Goal: Find contact information: Find contact information

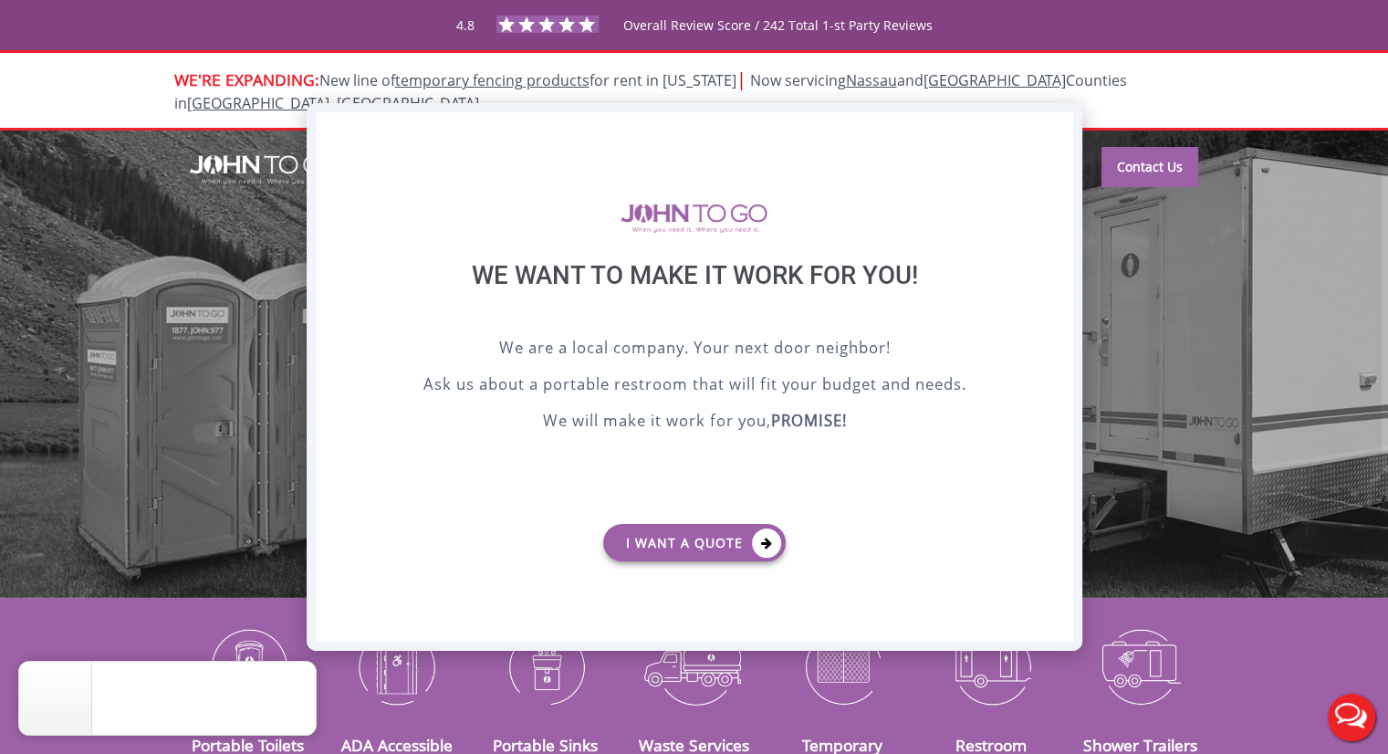
click at [1053, 126] on div "X" at bounding box center [1058, 127] width 28 height 31
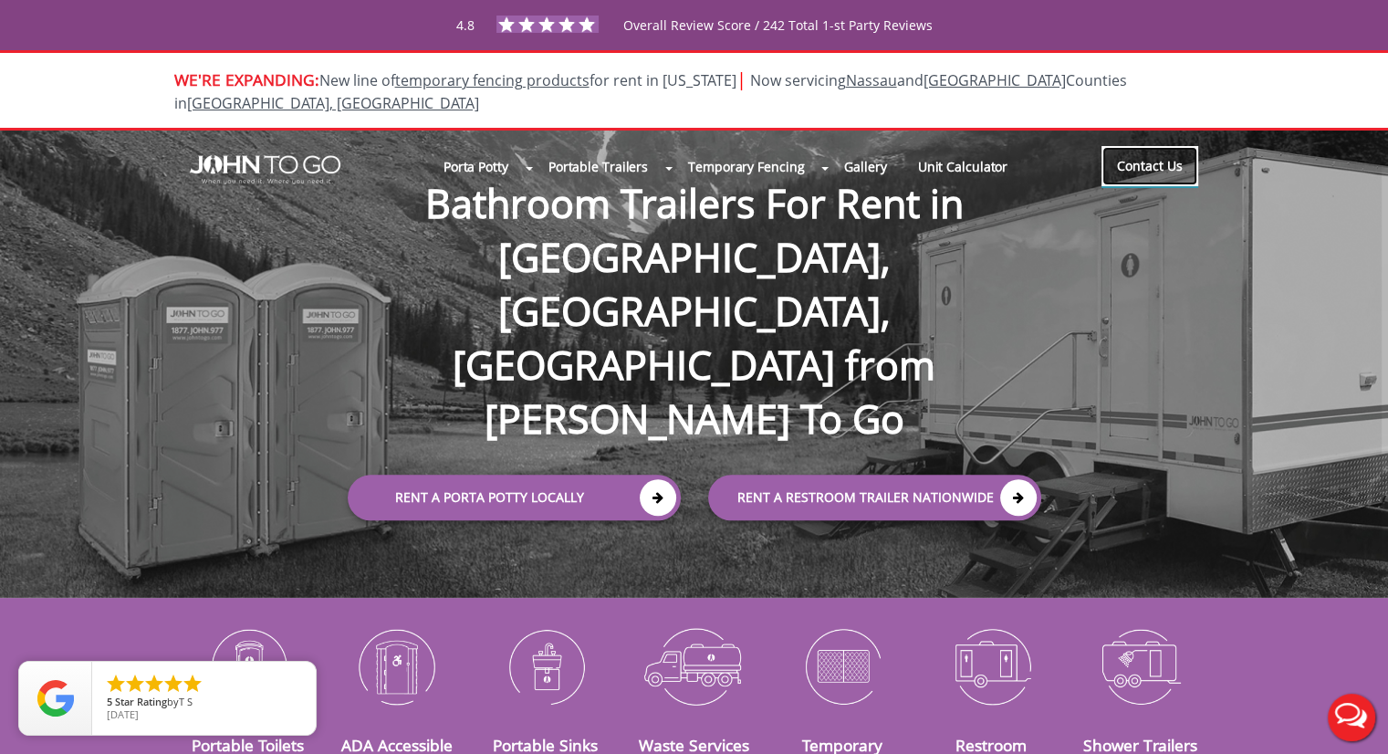
click at [1138, 146] on link "Contact Us" at bounding box center [1149, 166] width 97 height 40
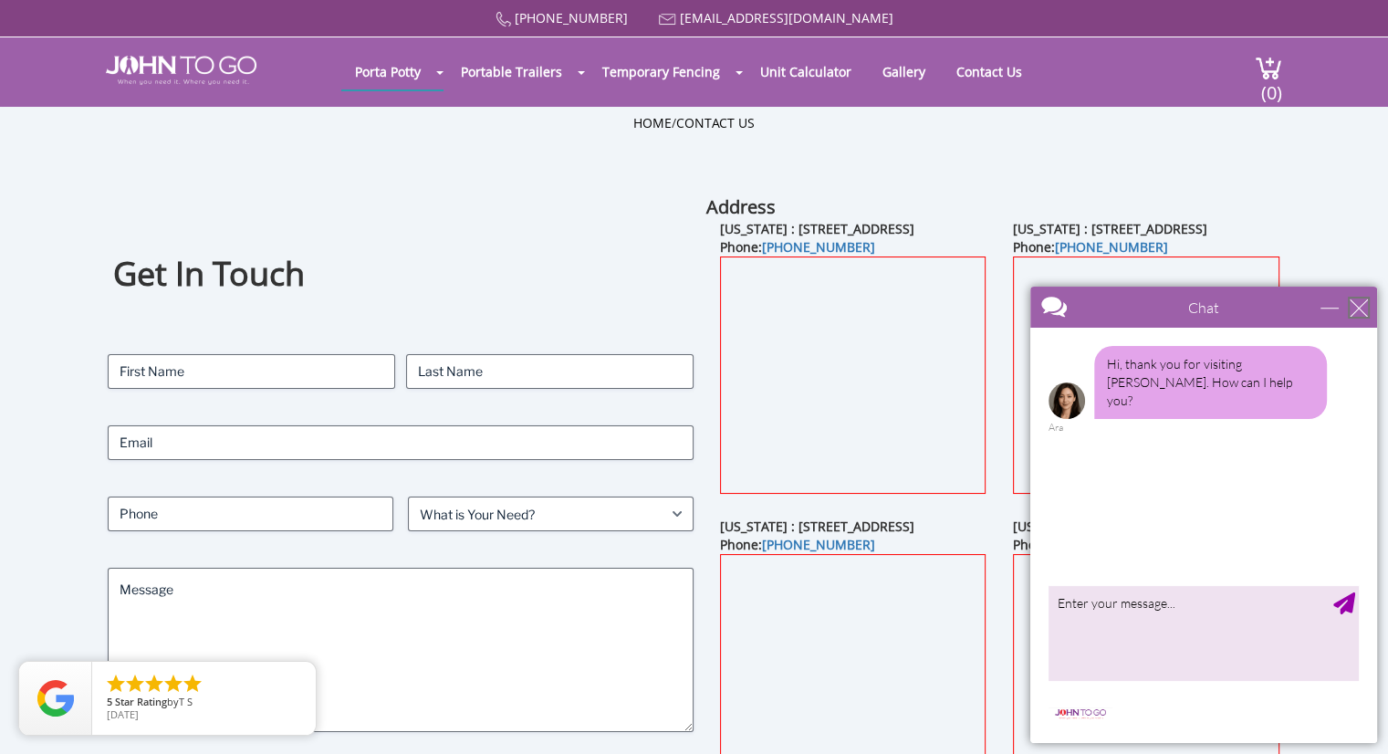
click at [1357, 309] on div "close" at bounding box center [1358, 307] width 18 height 18
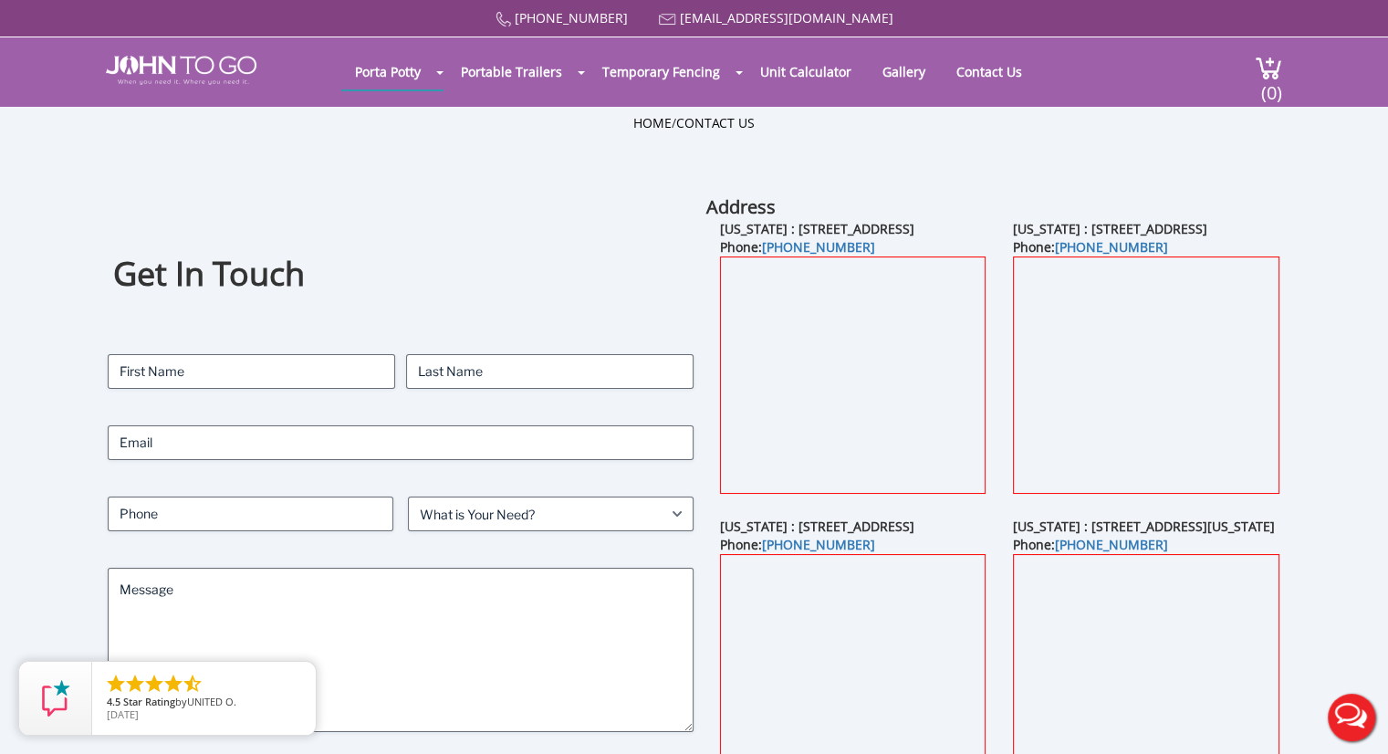
click at [1336, 720] on button "Live Chat" at bounding box center [1351, 717] width 73 height 73
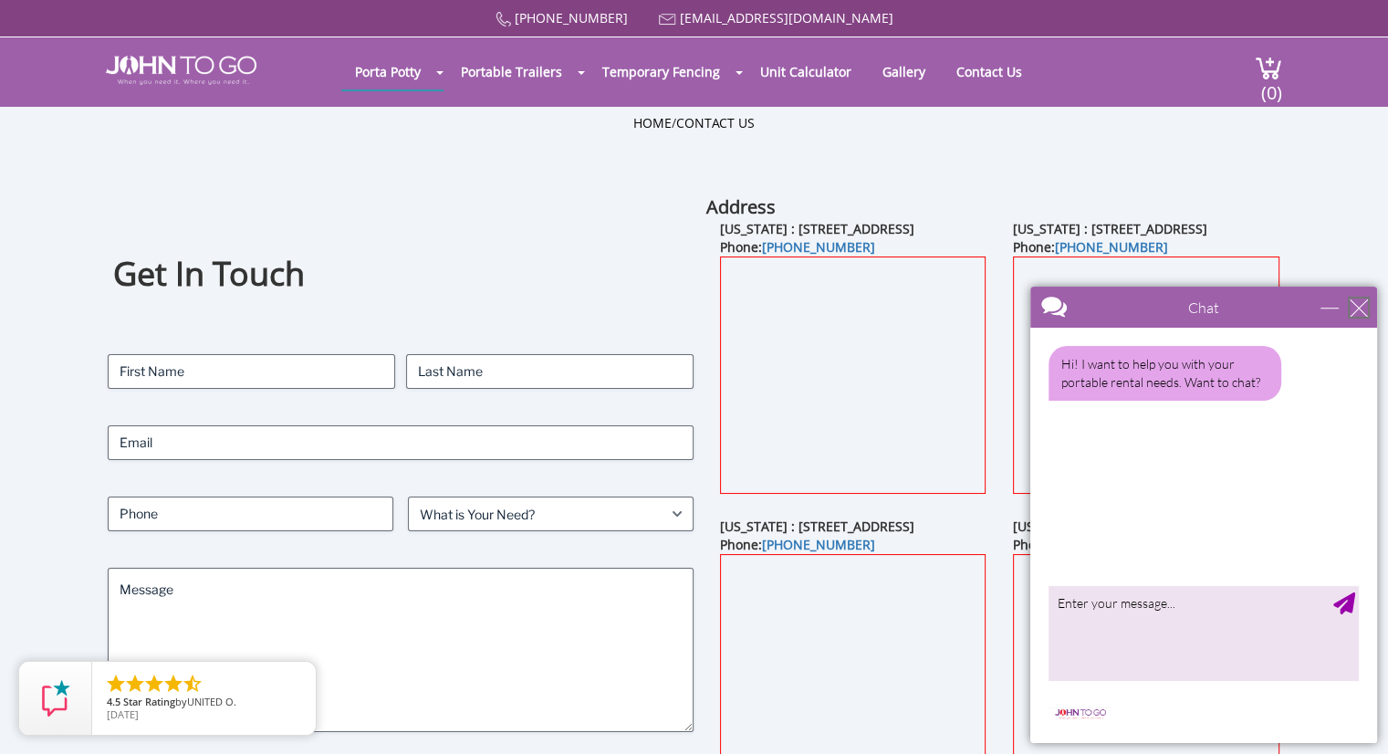
click at [1357, 310] on div "close" at bounding box center [1358, 307] width 18 height 18
